Goal: Communication & Community: Ask a question

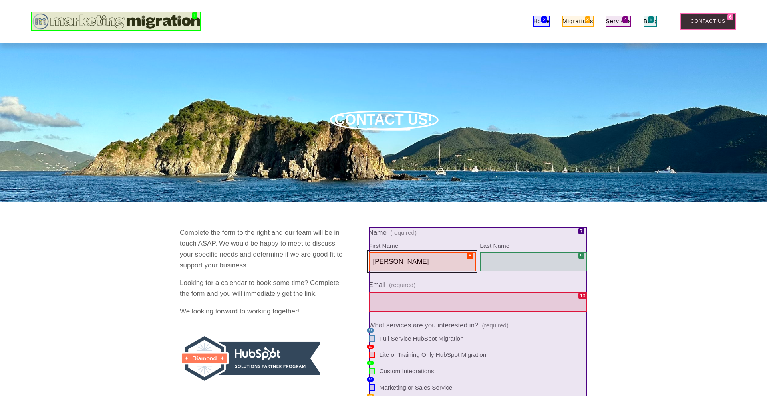
type input "[PERSON_NAME]"
type input "Baumen"
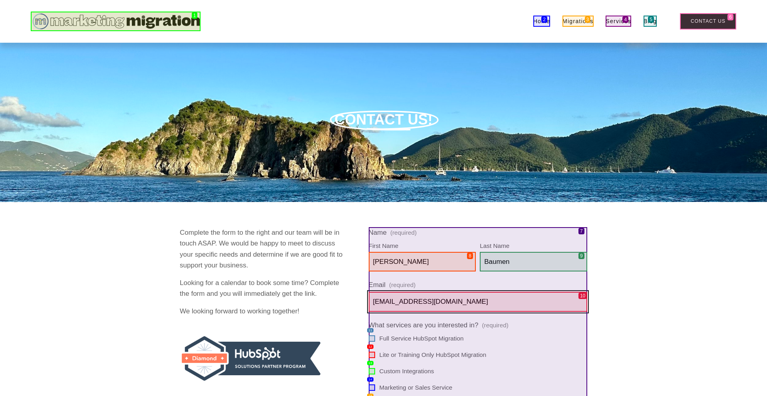
scroll to position [206, 0]
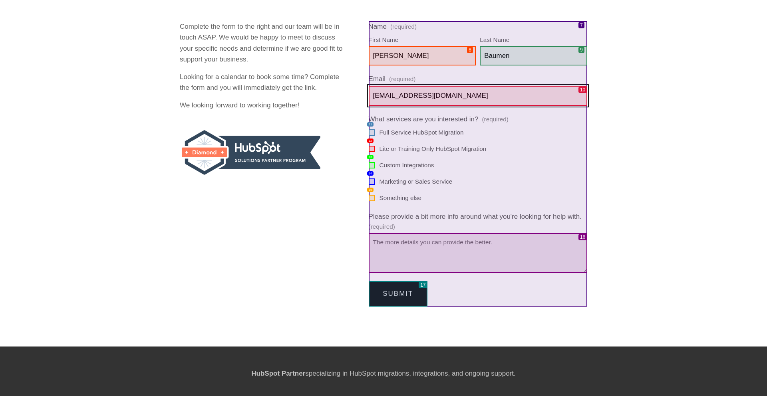
type input "[EMAIL_ADDRESS][DOMAIN_NAME]"
click at [371, 198] on input "Something else" at bounding box center [372, 198] width 6 height 6
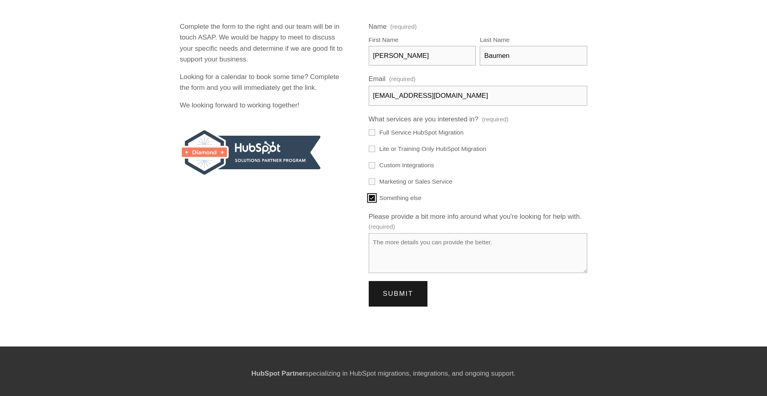
click at [371, 198] on input "Something else" at bounding box center [372, 198] width 6 height 6
checkbox input "false"
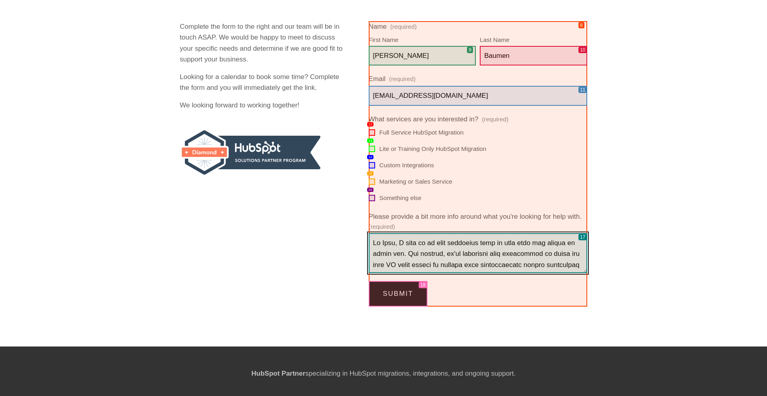
scroll to position [148, 0]
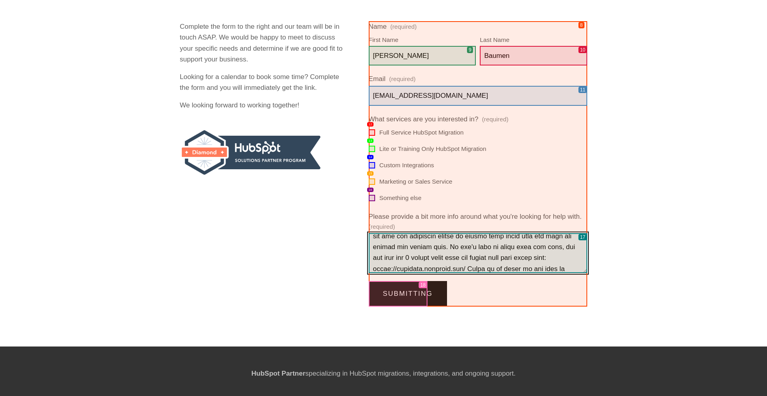
type textarea "Hi Team, I read up on your solutions here on your site and wanted to reach out.…"
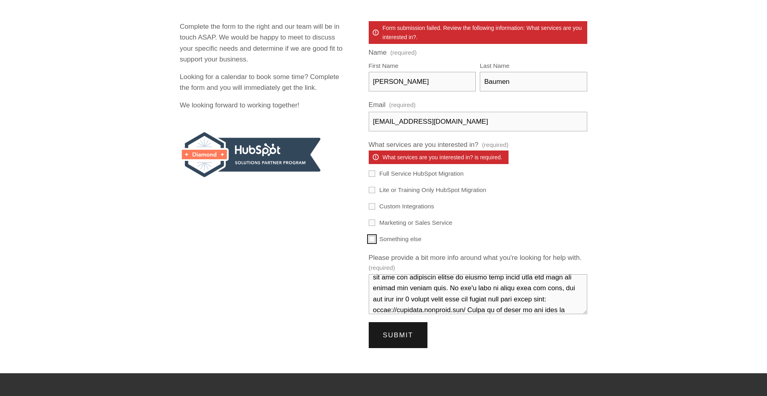
click at [371, 239] on input "Something else" at bounding box center [372, 239] width 6 height 6
checkbox input "true"
